Goal: Task Accomplishment & Management: Use online tool/utility

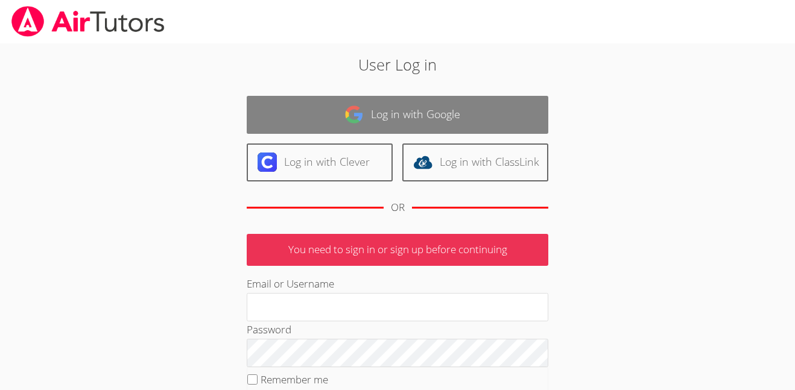
click at [472, 111] on link "Log in with Google" at bounding box center [398, 115] width 302 height 38
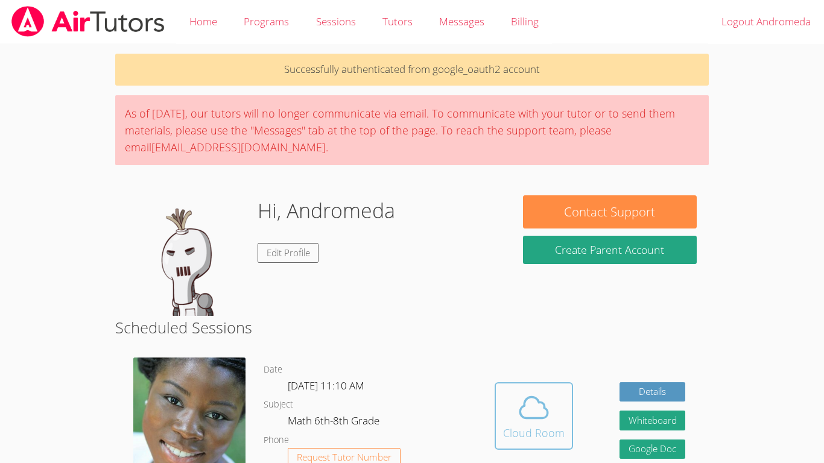
click at [525, 395] on icon at bounding box center [534, 408] width 34 height 34
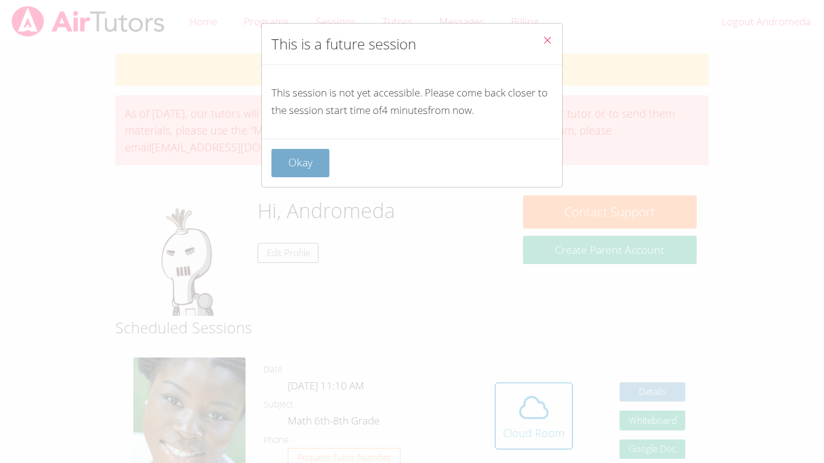
click at [302, 165] on button "Okay" at bounding box center [300, 163] width 58 height 28
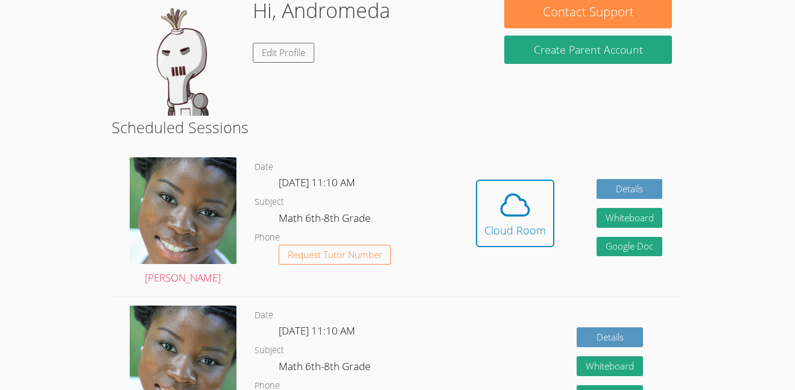
scroll to position [206, 0]
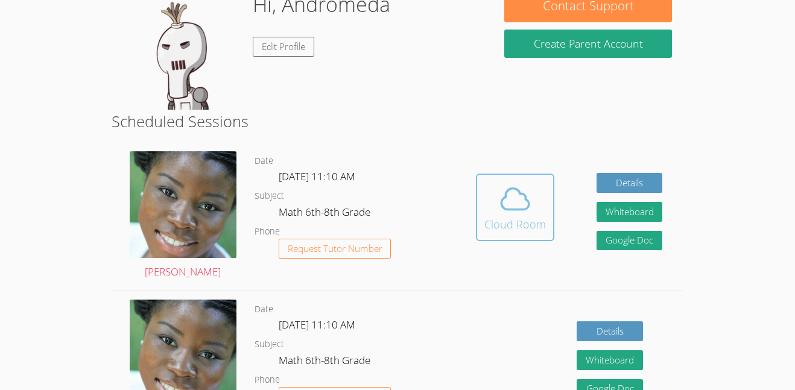
click at [504, 202] on icon at bounding box center [515, 199] width 34 height 34
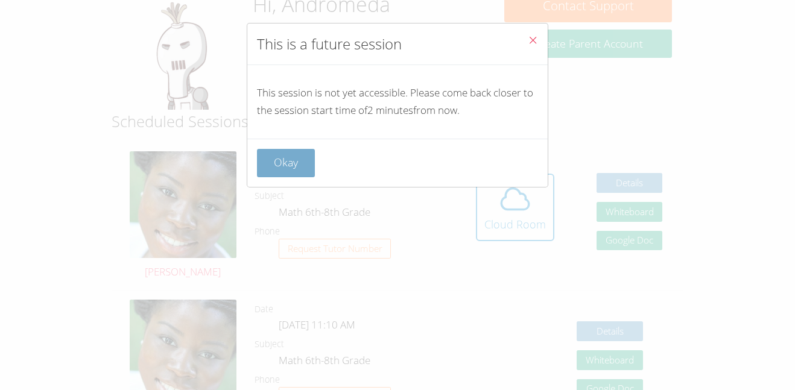
click at [292, 165] on button "Okay" at bounding box center [286, 163] width 58 height 28
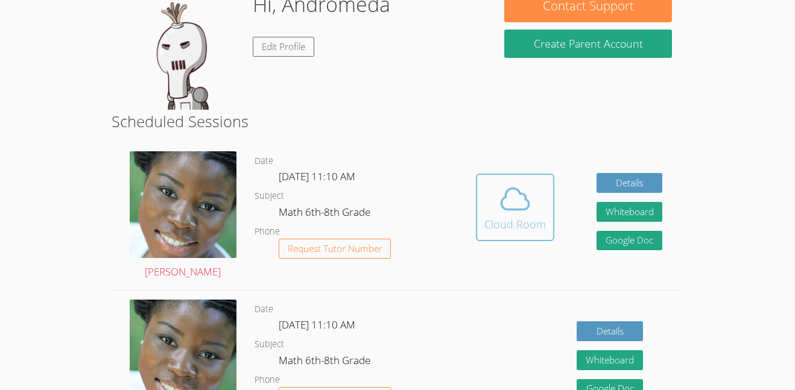
click at [512, 202] on icon at bounding box center [515, 199] width 34 height 34
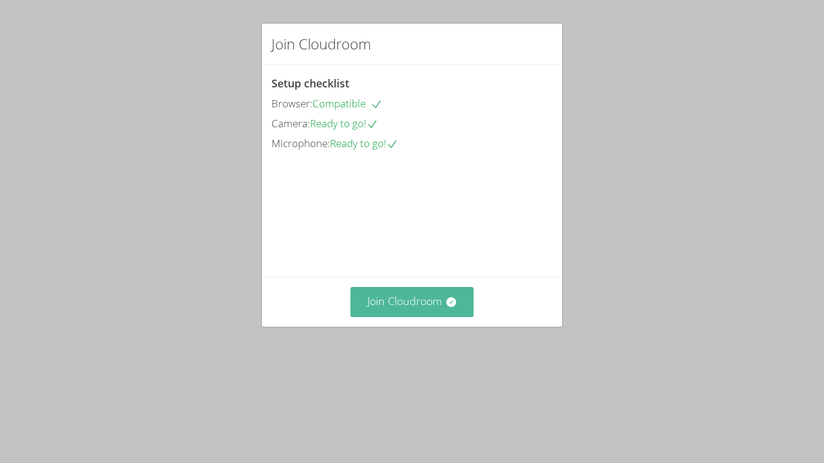
click at [422, 317] on button "Join Cloudroom" at bounding box center [413, 302] width 124 height 30
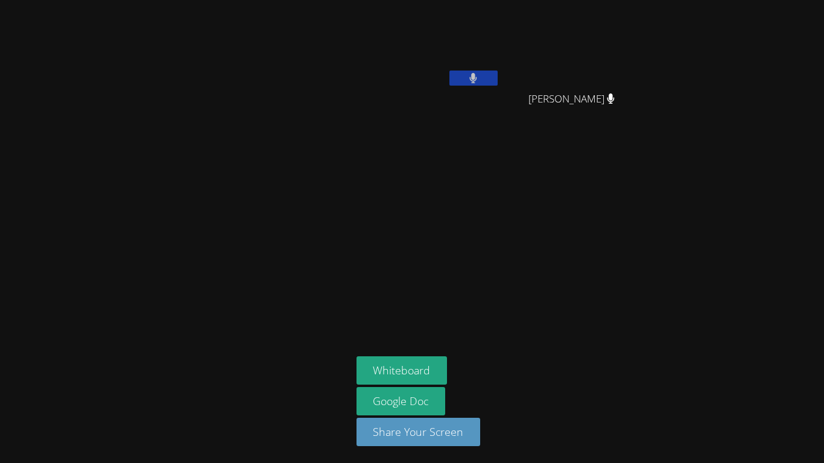
click at [488, 77] on button at bounding box center [473, 78] width 48 height 15
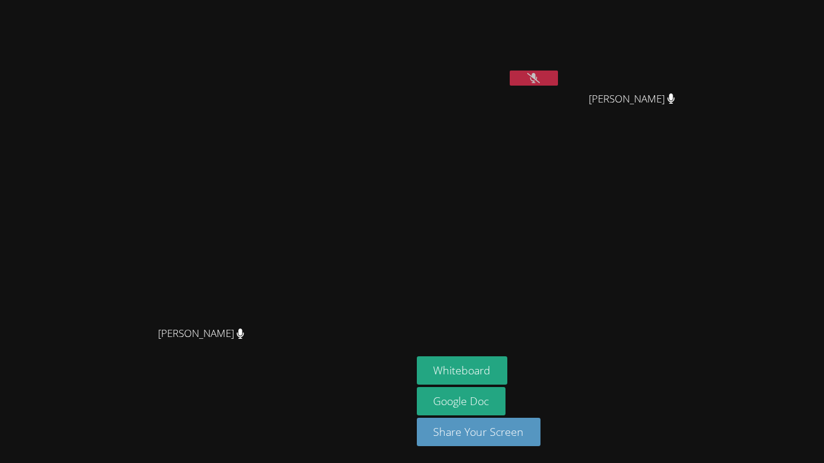
click at [534, 73] on icon at bounding box center [533, 78] width 13 height 10
click at [558, 73] on button at bounding box center [534, 78] width 48 height 15
click at [508, 369] on button "Whiteboard" at bounding box center [462, 371] width 91 height 28
click at [558, 84] on button at bounding box center [534, 78] width 48 height 15
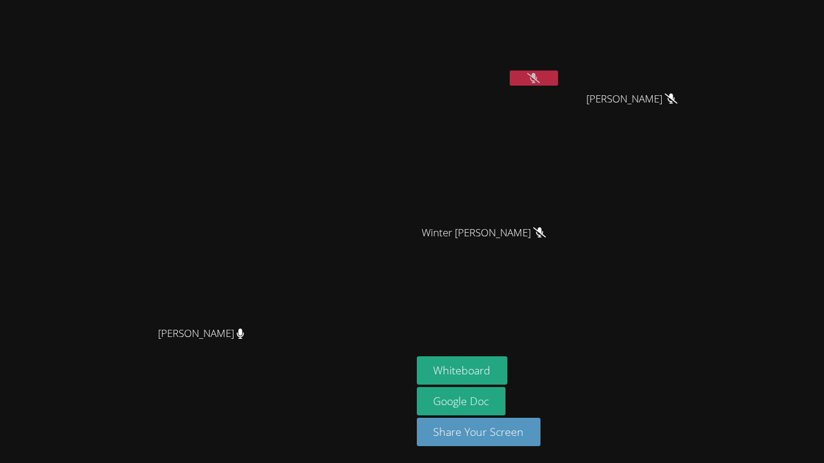
click at [558, 78] on button at bounding box center [534, 78] width 48 height 15
click at [558, 80] on button at bounding box center [534, 78] width 48 height 15
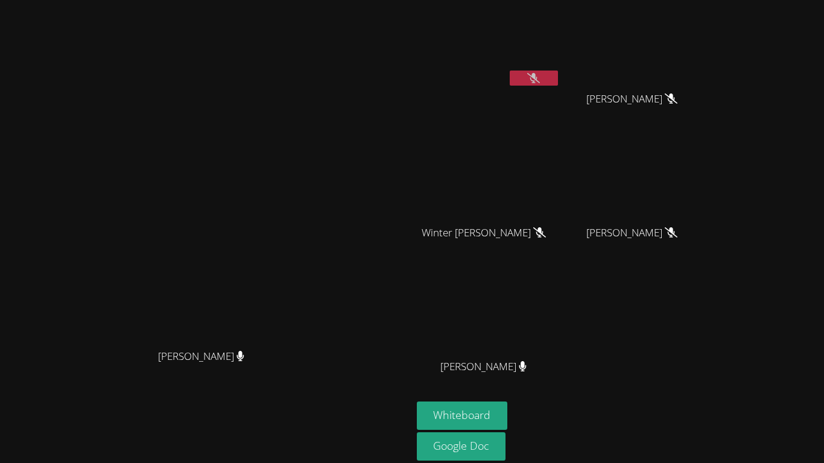
click at [558, 75] on button at bounding box center [534, 78] width 48 height 15
click at [558, 87] on div at bounding box center [534, 80] width 48 height 18
click at [558, 83] on button at bounding box center [534, 78] width 48 height 15
click at [558, 86] on div at bounding box center [534, 80] width 48 height 18
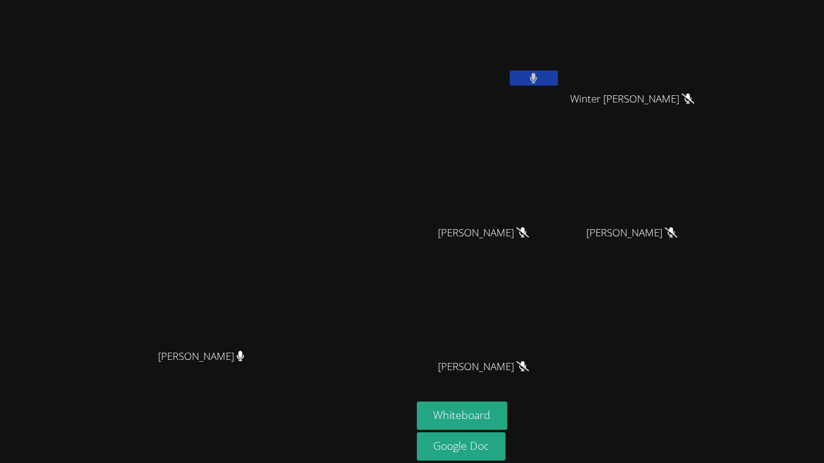
click at [558, 84] on button at bounding box center [534, 78] width 48 height 15
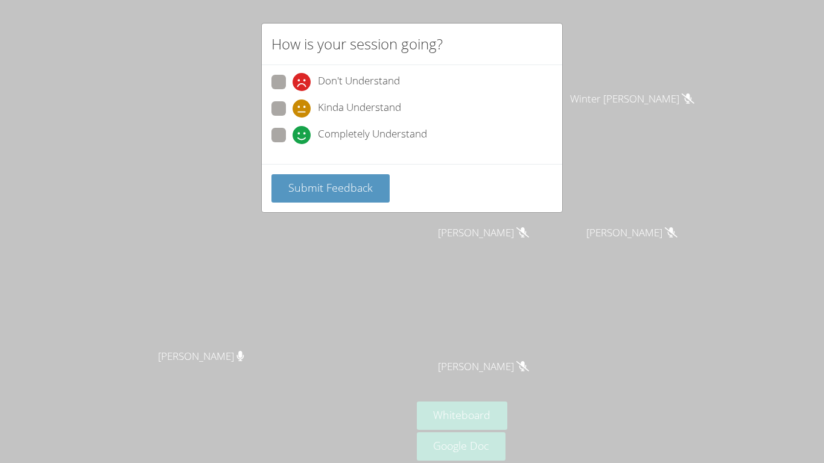
click at [293, 144] on span at bounding box center [293, 144] width 0 height 0
click at [293, 138] on input "Completely Understand" at bounding box center [298, 133] width 10 height 10
radio input "true"
click at [303, 197] on button "Submit Feedback" at bounding box center [330, 188] width 118 height 28
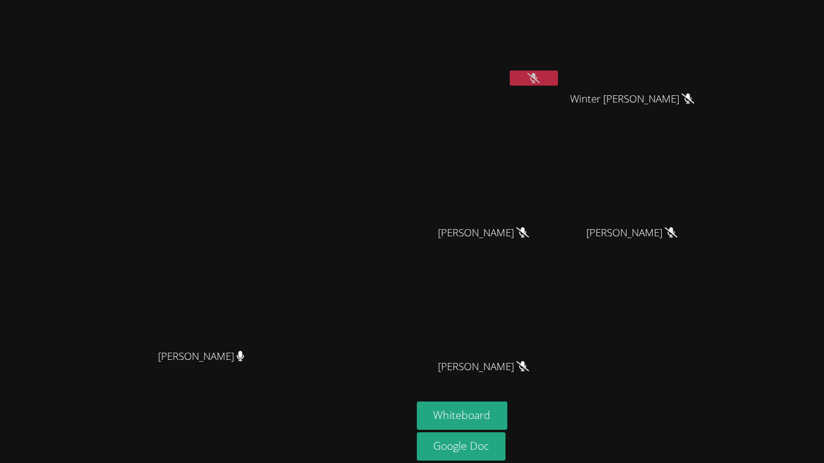
click at [558, 83] on button at bounding box center [534, 78] width 48 height 15
